Goal: Check status: Check status

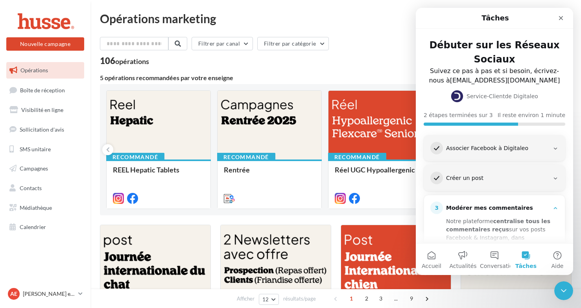
click at [370, 13] on div "Opérations marketing" at bounding box center [336, 19] width 472 height 12
click at [561, 17] on icon "Fermer" at bounding box center [561, 18] width 6 height 6
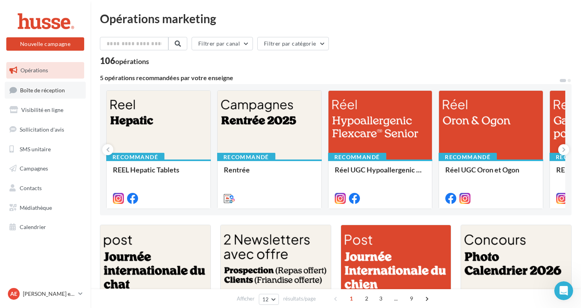
click at [42, 91] on span "Boîte de réception" at bounding box center [42, 90] width 45 height 7
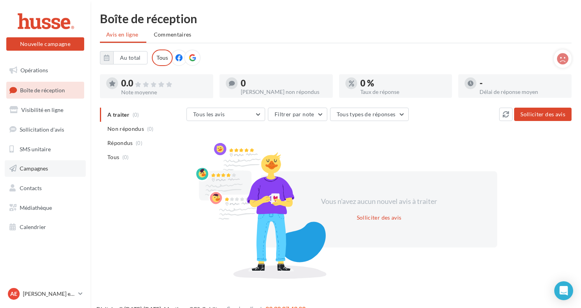
click at [36, 169] on span "Campagnes" at bounding box center [34, 168] width 28 height 7
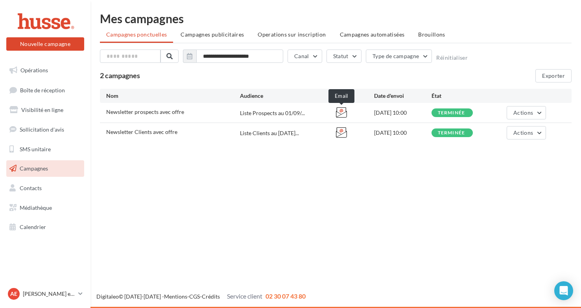
click at [343, 112] on icon at bounding box center [341, 112] width 11 height 11
click at [539, 110] on button "Actions" at bounding box center [526, 112] width 39 height 13
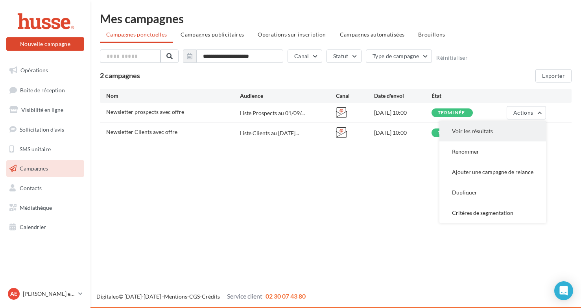
click at [491, 129] on button "Voir les résultats" at bounding box center [492, 131] width 107 height 20
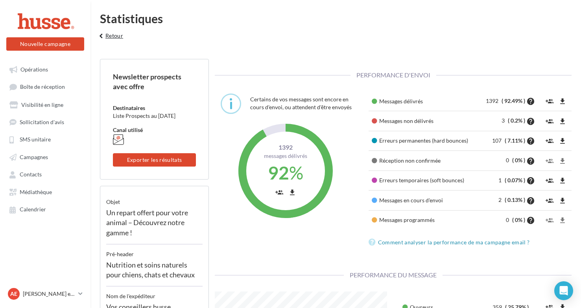
click at [104, 37] on icon "keyboard_arrow_left" at bounding box center [101, 36] width 9 height 8
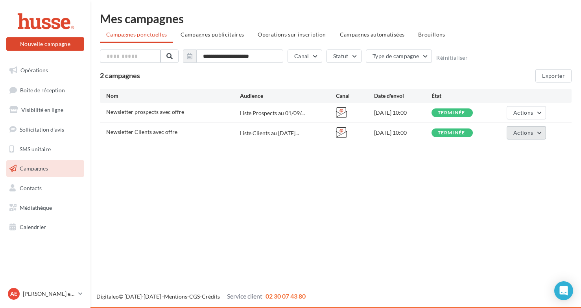
click at [538, 132] on button "Actions" at bounding box center [526, 132] width 39 height 13
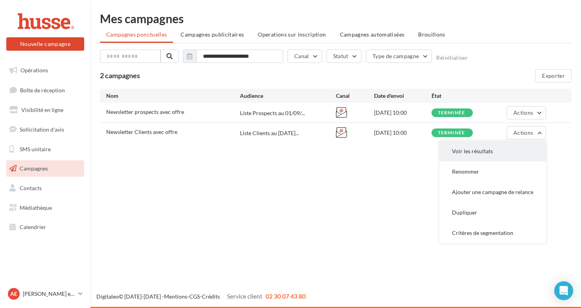
click at [489, 151] on button "Voir les résultats" at bounding box center [492, 151] width 107 height 20
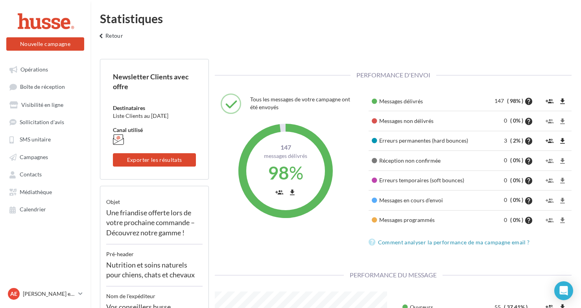
scroll to position [115, 184]
click at [104, 37] on icon "keyboard_arrow_left" at bounding box center [101, 36] width 9 height 8
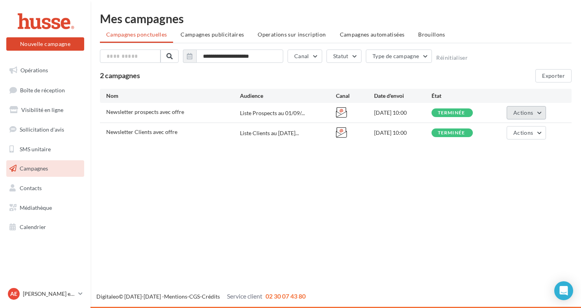
click at [529, 112] on span "Actions" at bounding box center [523, 112] width 20 height 7
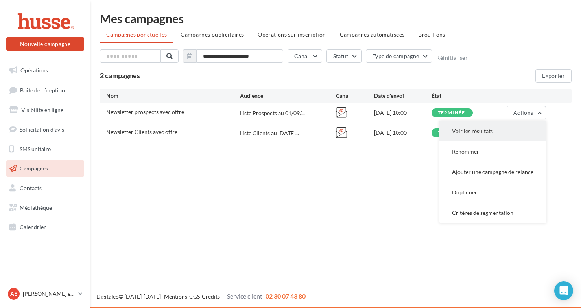
click at [485, 133] on button "Voir les résultats" at bounding box center [492, 131] width 107 height 20
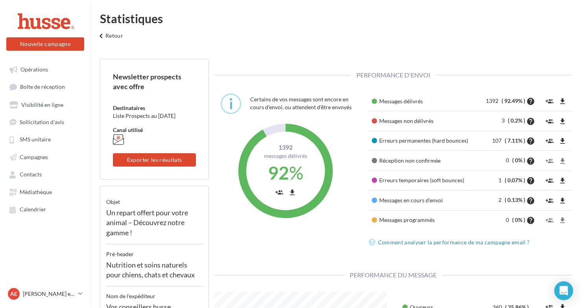
scroll to position [115, 184]
